Goal: Find specific page/section: Find specific page/section

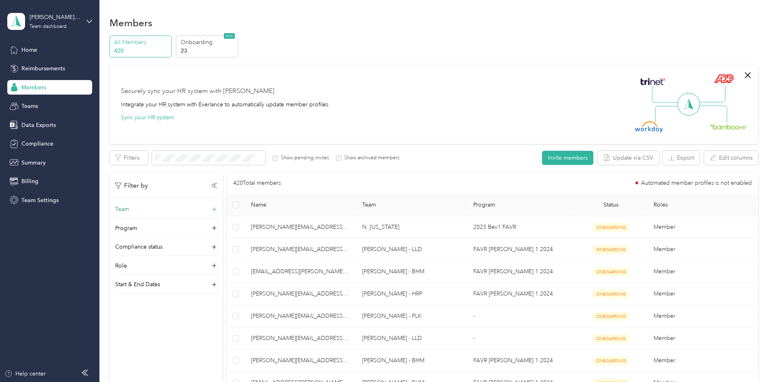
click at [218, 208] on icon at bounding box center [214, 209] width 8 height 8
click at [210, 269] on div "[PERSON_NAME] - BHM [PERSON_NAME][EMAIL_ADDRESS][PERSON_NAME][DOMAIN_NAME]" at bounding box center [220, 282] width 91 height 44
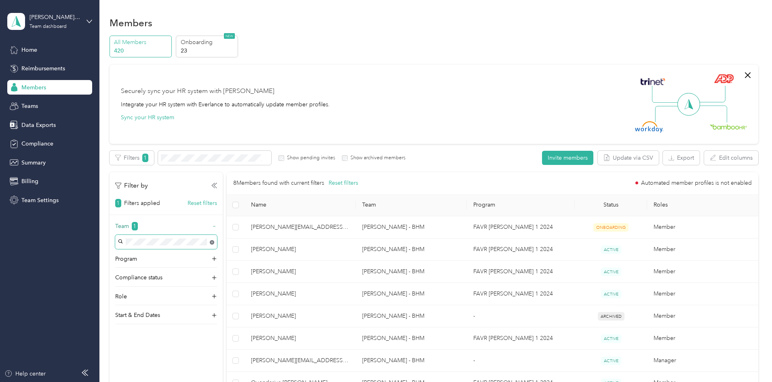
click at [264, 242] on body "[PERSON_NAME] Beverages Team dashboard Home Reimbursements Members Teams Data E…" at bounding box center [384, 191] width 768 height 382
